Goal: Obtain resource: Obtain resource

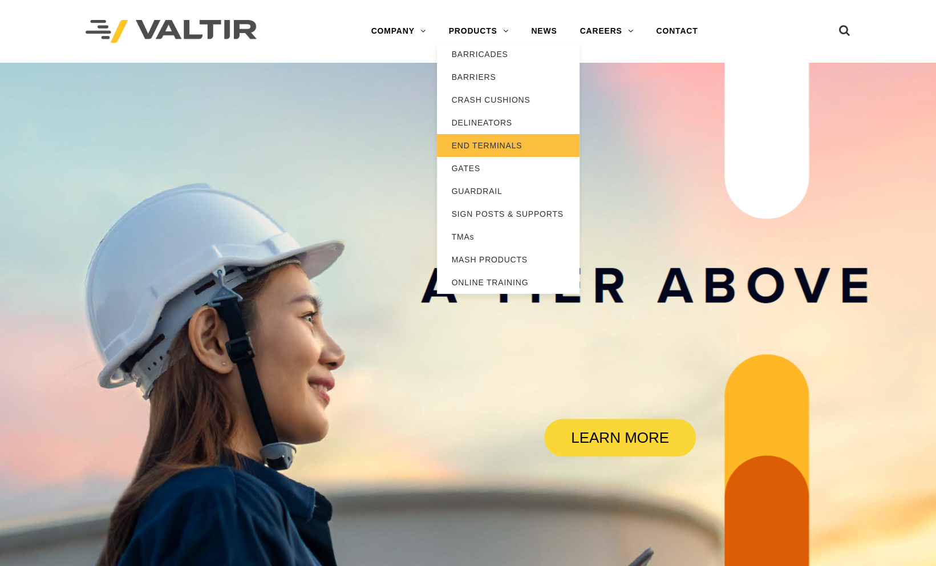
click at [471, 147] on link "END TERMINALS" at bounding box center [508, 145] width 143 height 23
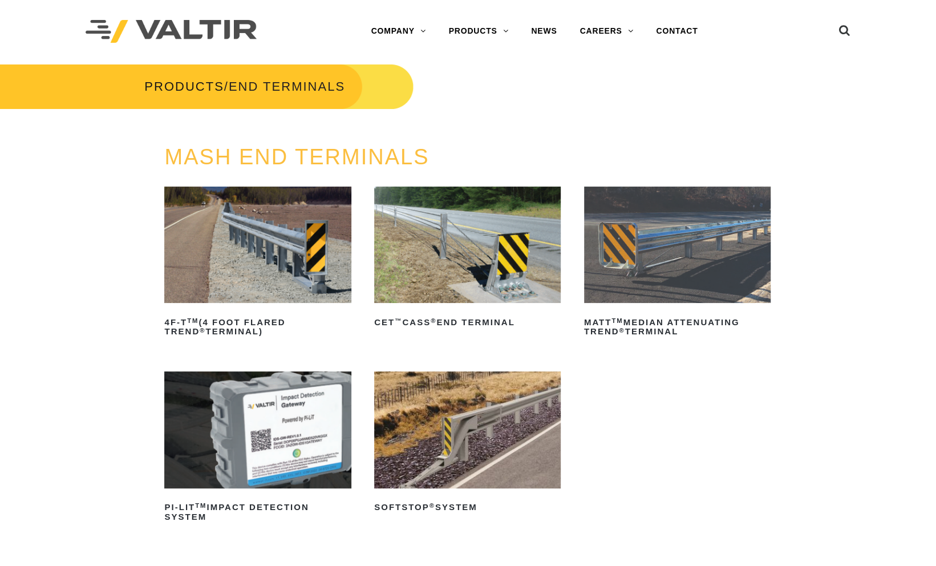
click at [465, 446] on img at bounding box center [467, 429] width 186 height 116
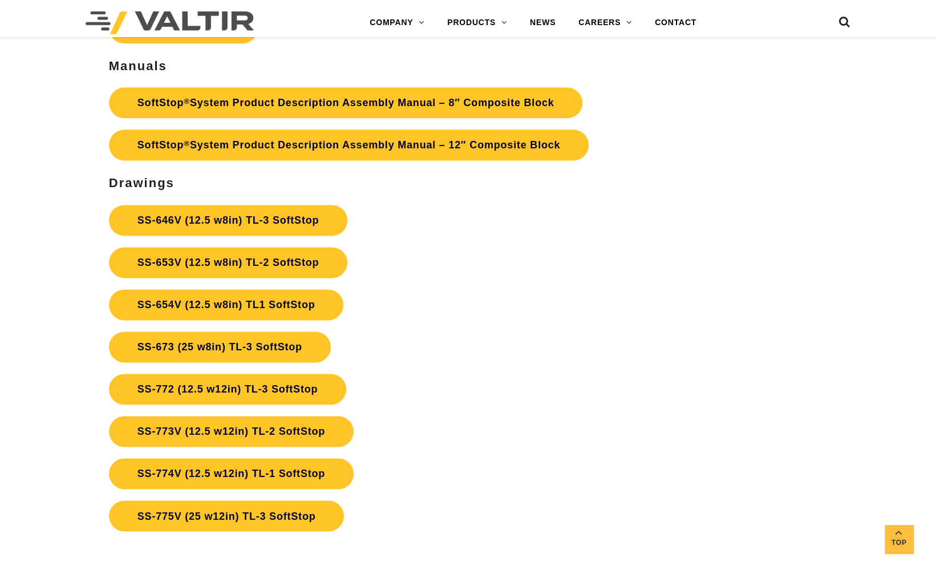
scroll to position [3712, 0]
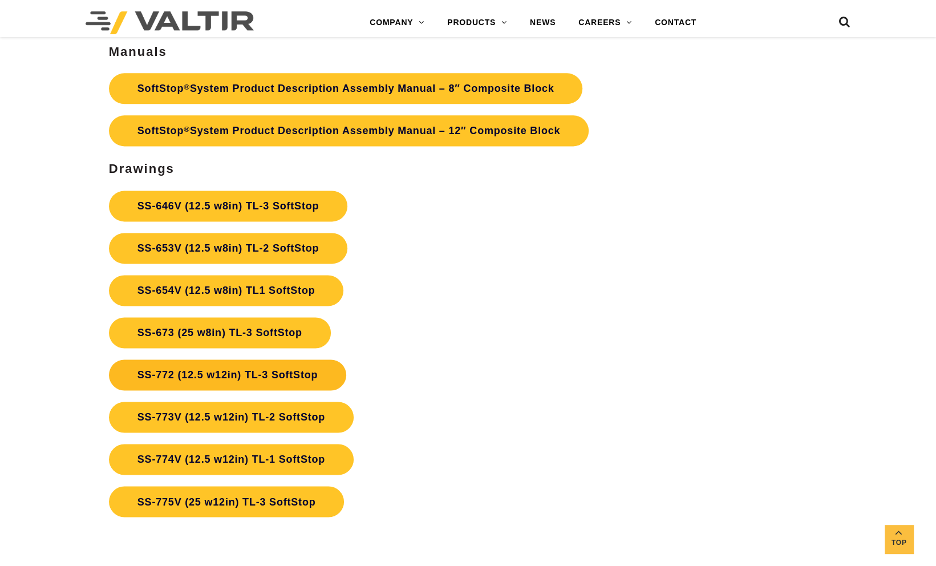
click at [248, 373] on link "SS-772 (12.5 w12in) TL-3 SoftStop" at bounding box center [227, 374] width 237 height 31
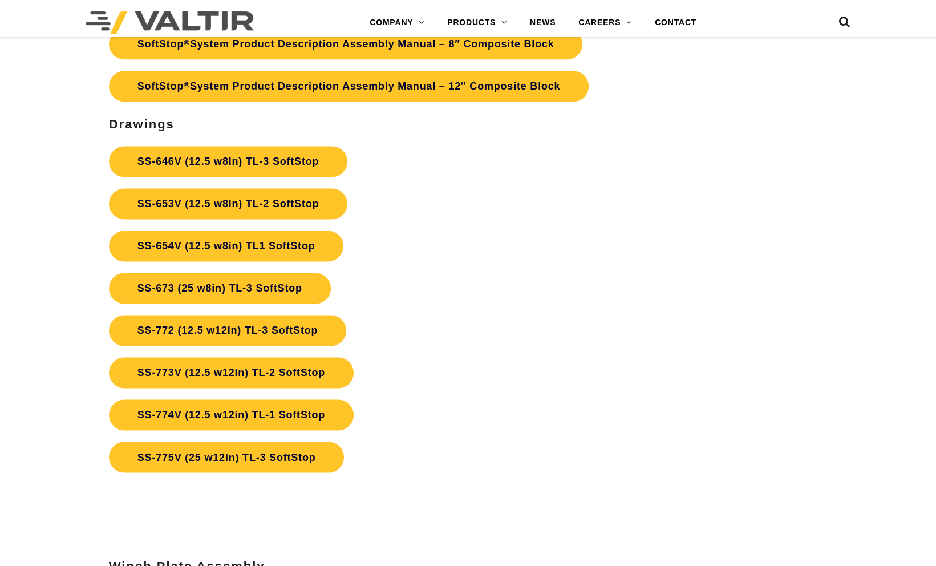
scroll to position [3712, 0]
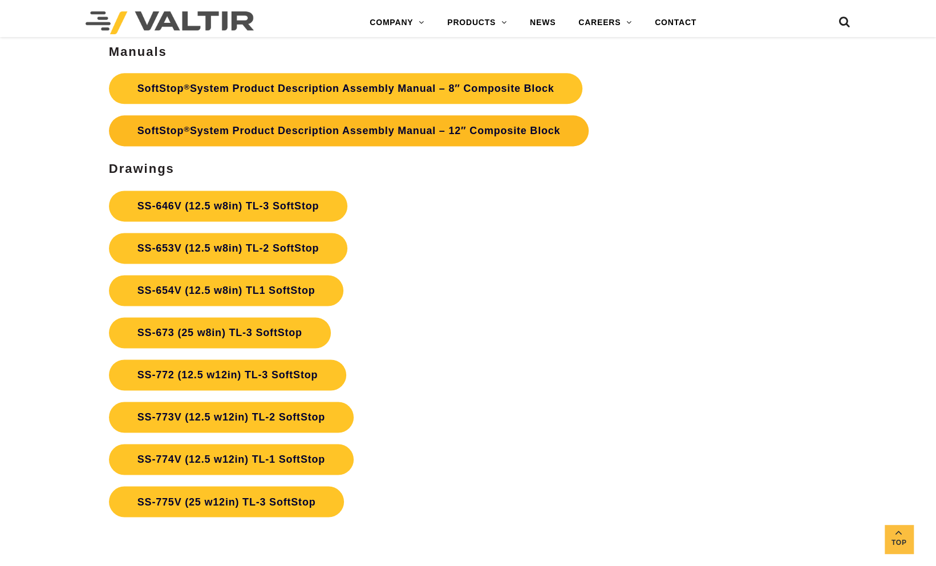
click at [310, 125] on link "SoftStop ® System Product Description Assembly Manual – 12″ Composite Block" at bounding box center [348, 130] width 479 height 31
